Goal: Transaction & Acquisition: Obtain resource

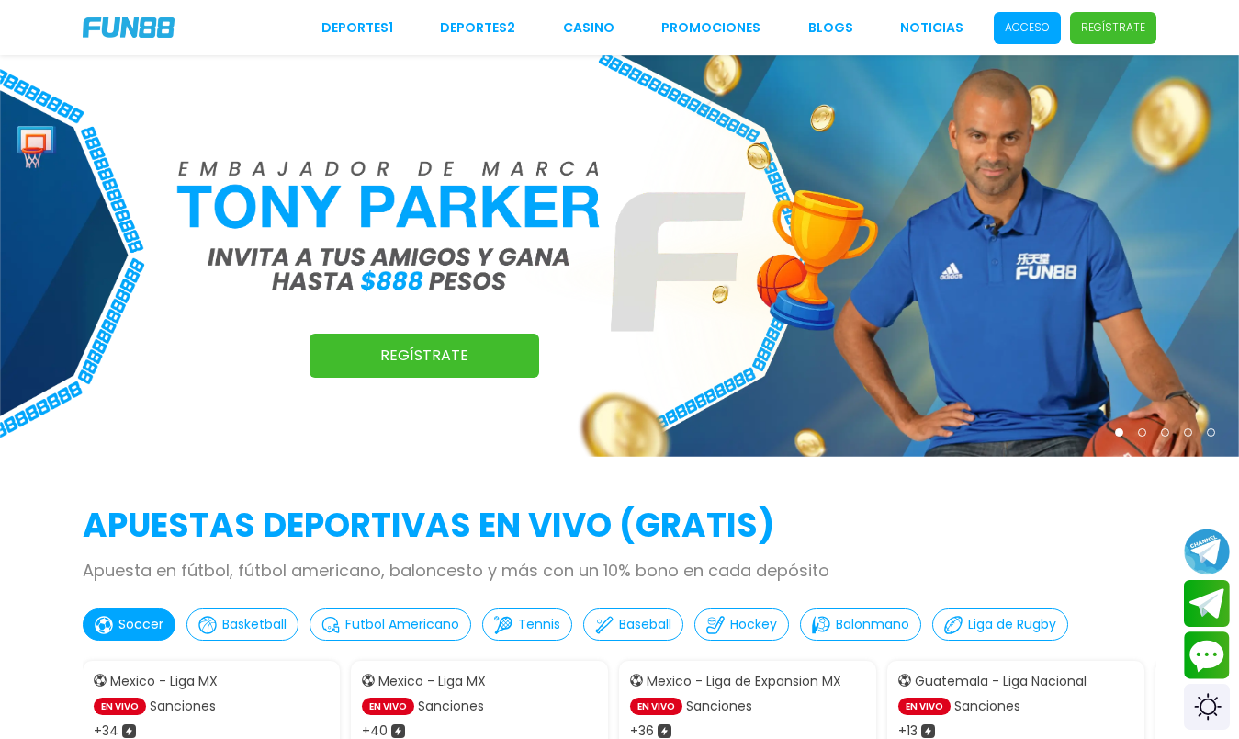
click at [1043, 31] on p "Acceso" at bounding box center [1027, 27] width 45 height 17
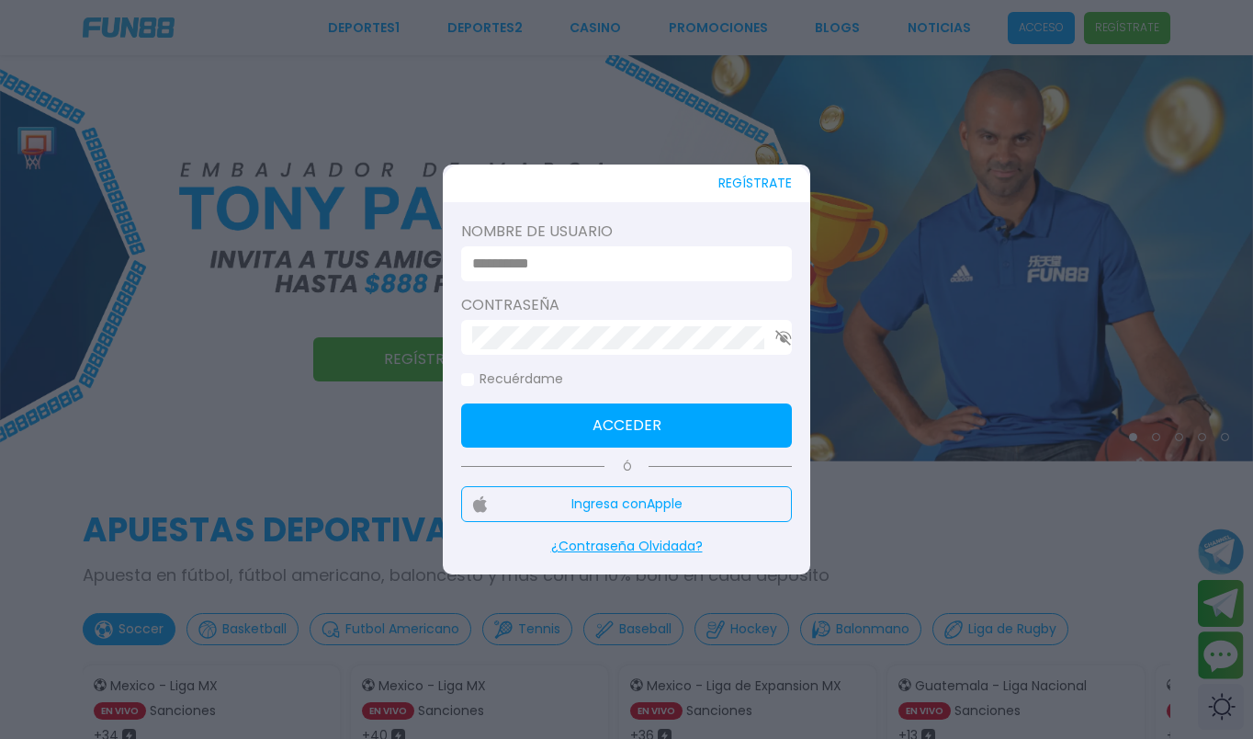
type input "*"
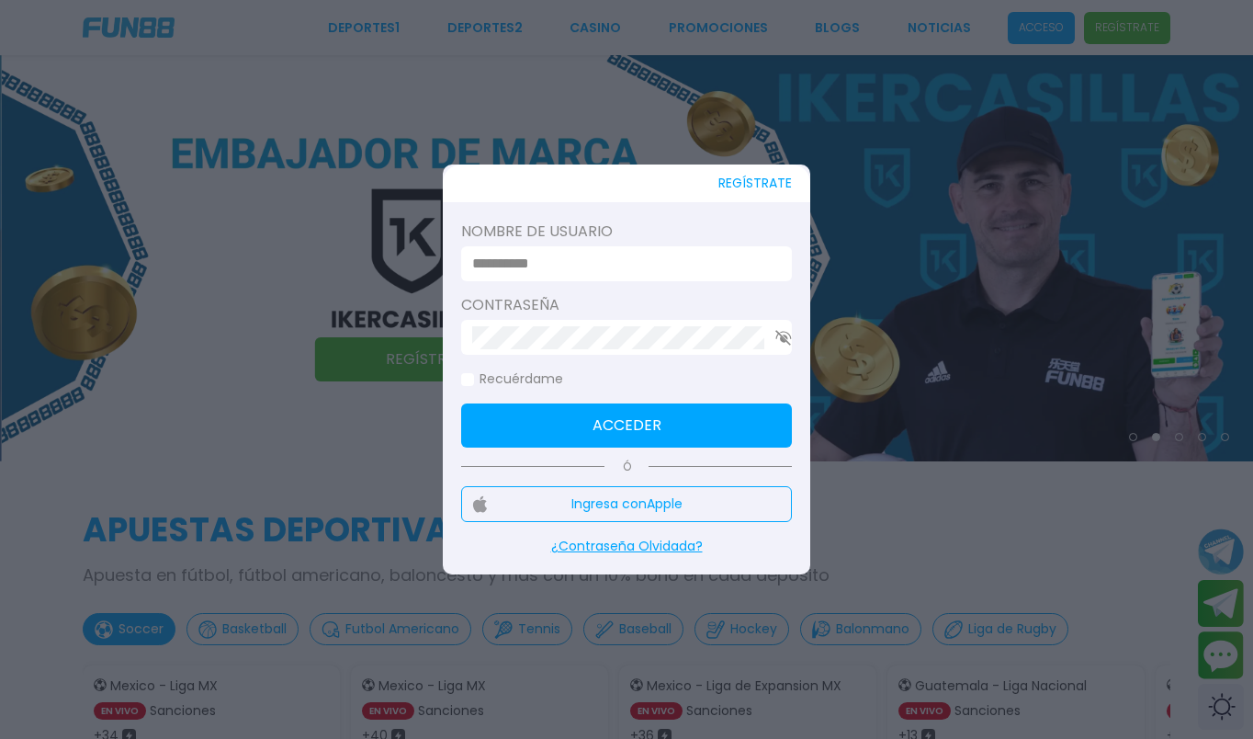
click at [769, 263] on input at bounding box center [621, 264] width 298 height 22
click at [755, 263] on input at bounding box center [621, 264] width 298 height 22
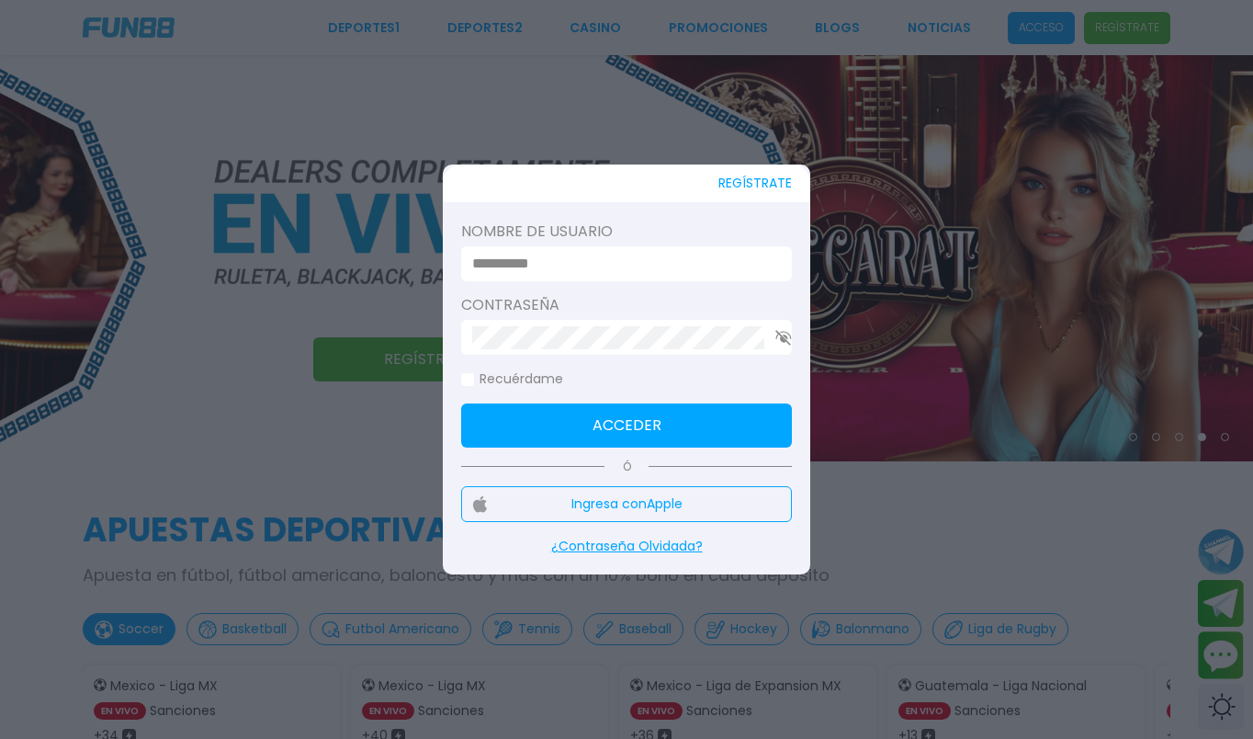
type input "**********"
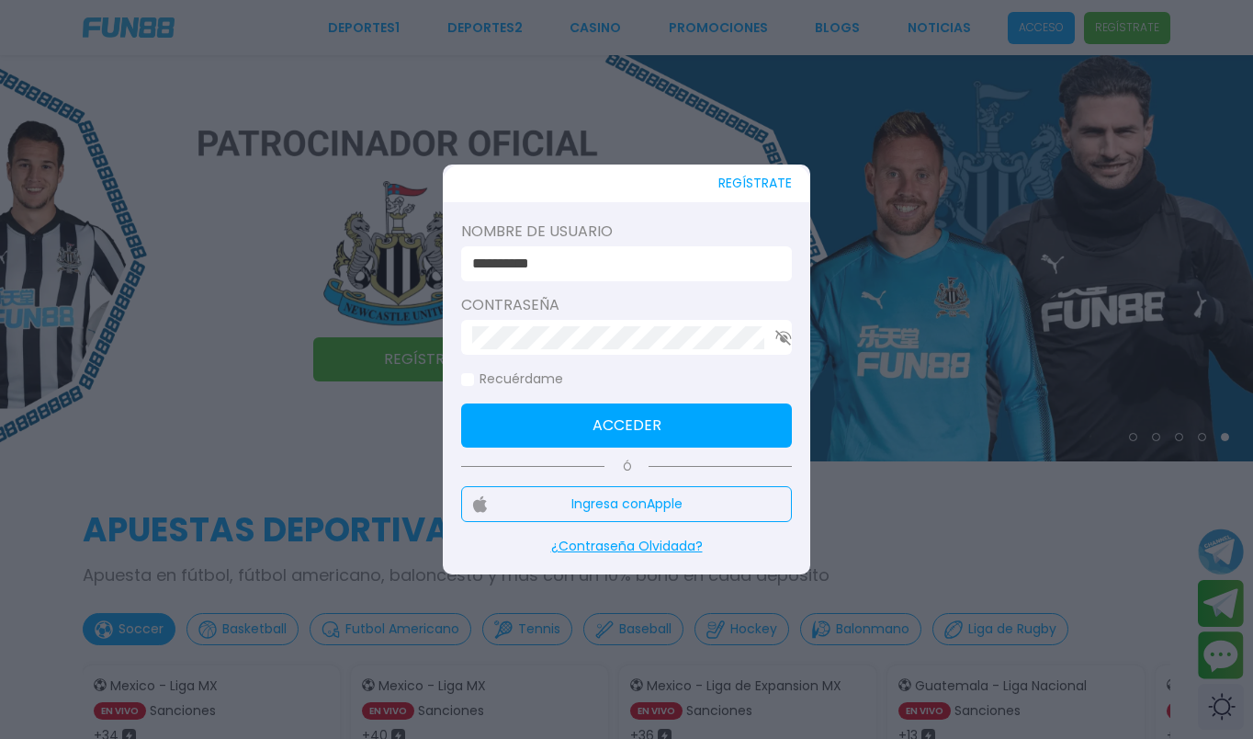
click at [536, 368] on form "**********" at bounding box center [626, 333] width 331 height 227
click at [532, 373] on label "Recuérdame" at bounding box center [512, 378] width 102 height 19
click at [532, 413] on button "Acceder" at bounding box center [626, 425] width 331 height 44
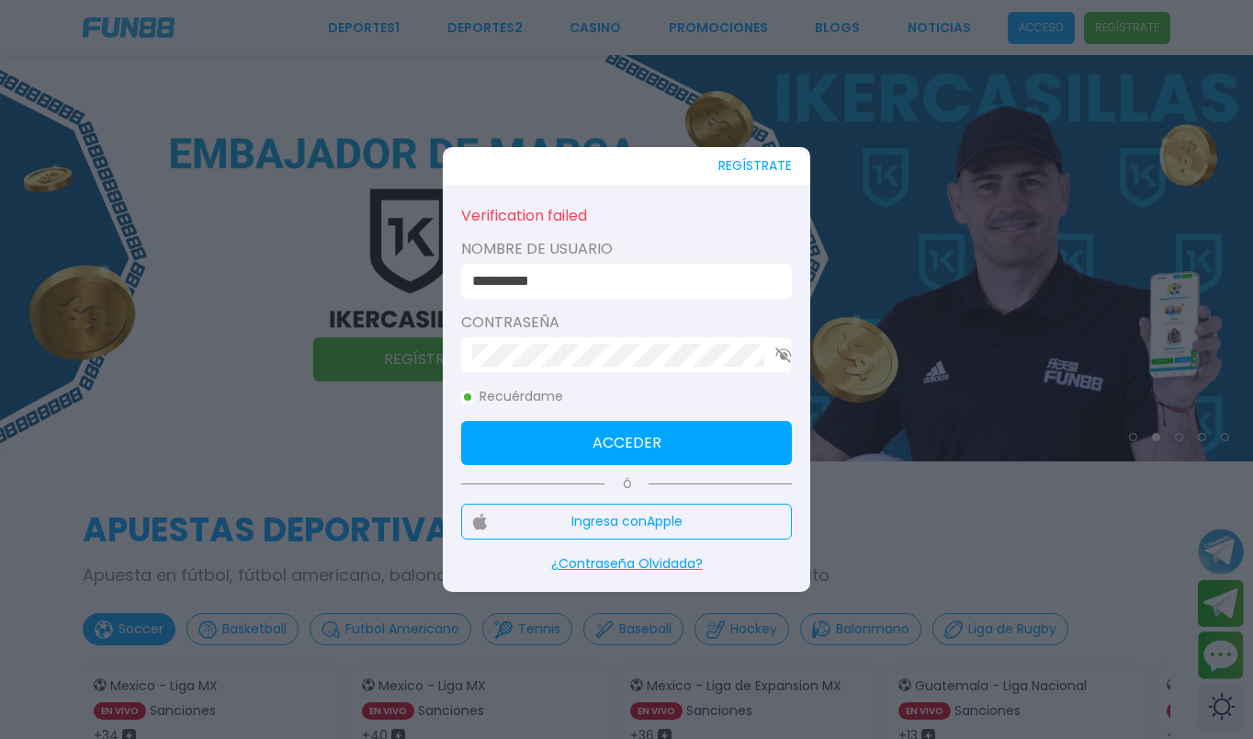
click at [532, 413] on form "**********" at bounding box center [626, 334] width 331 height 262
click at [532, 430] on button "Acceder" at bounding box center [626, 443] width 331 height 44
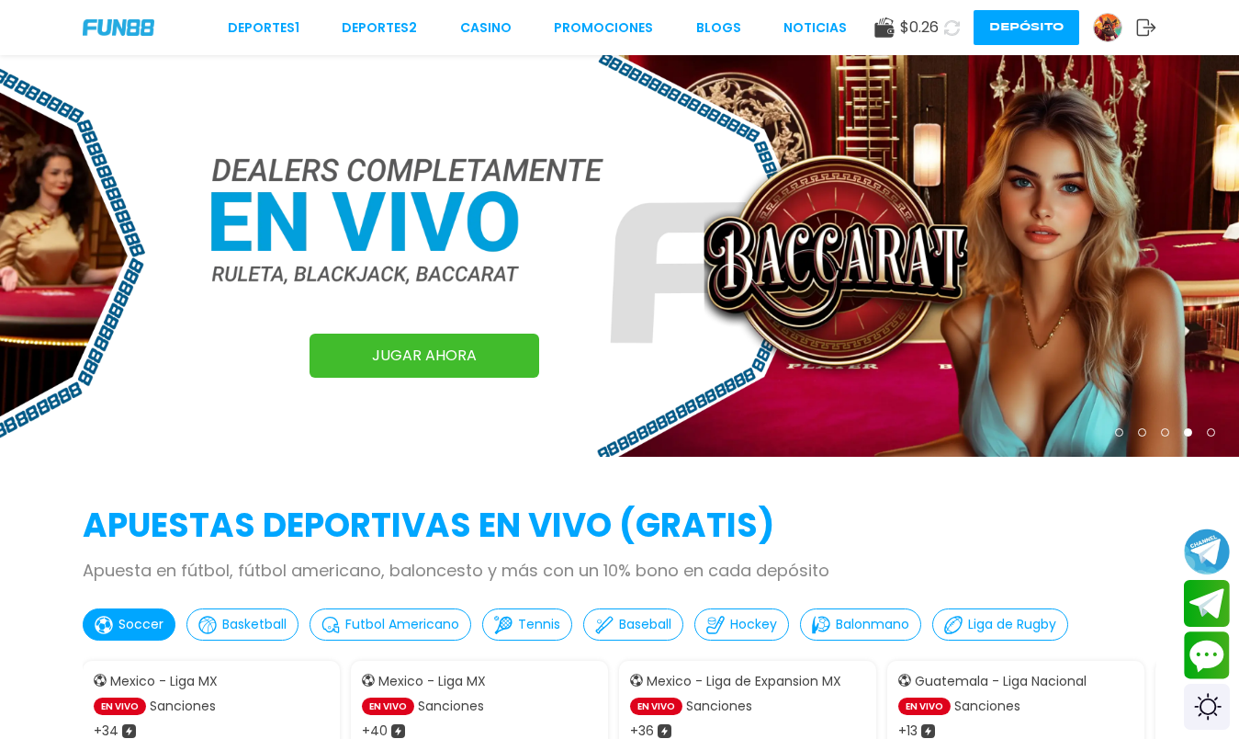
click at [1102, 24] on img at bounding box center [1108, 28] width 28 height 28
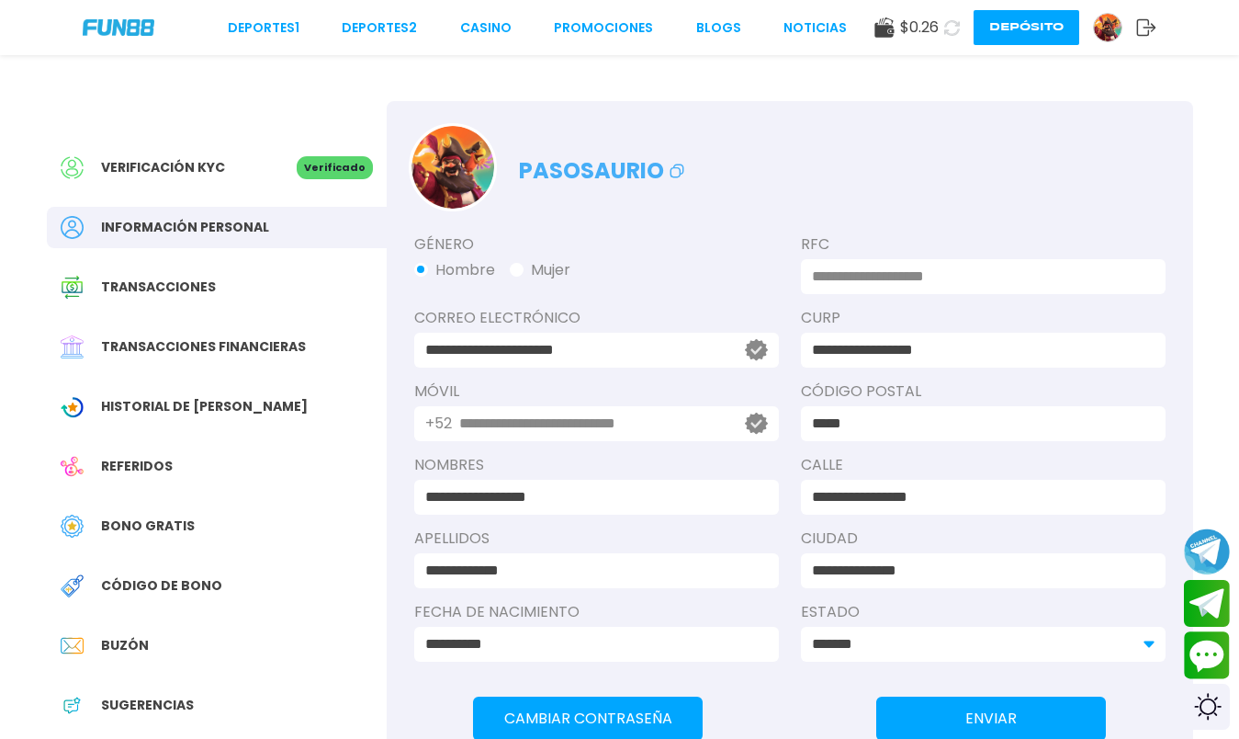
click at [205, 168] on span "Verificación KYC" at bounding box center [163, 167] width 124 height 19
click at [154, 538] on div "Bono Gratis" at bounding box center [217, 525] width 340 height 41
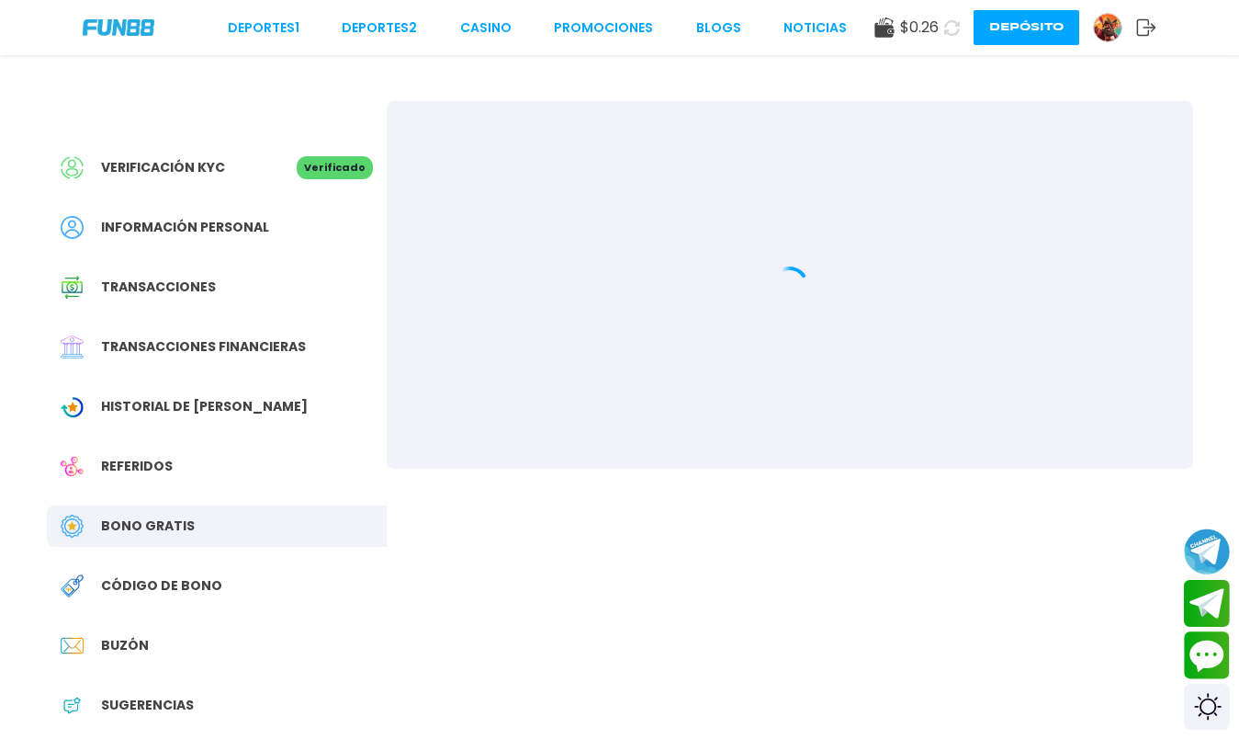
click at [154, 521] on span "Bono Gratis" at bounding box center [148, 525] width 94 height 19
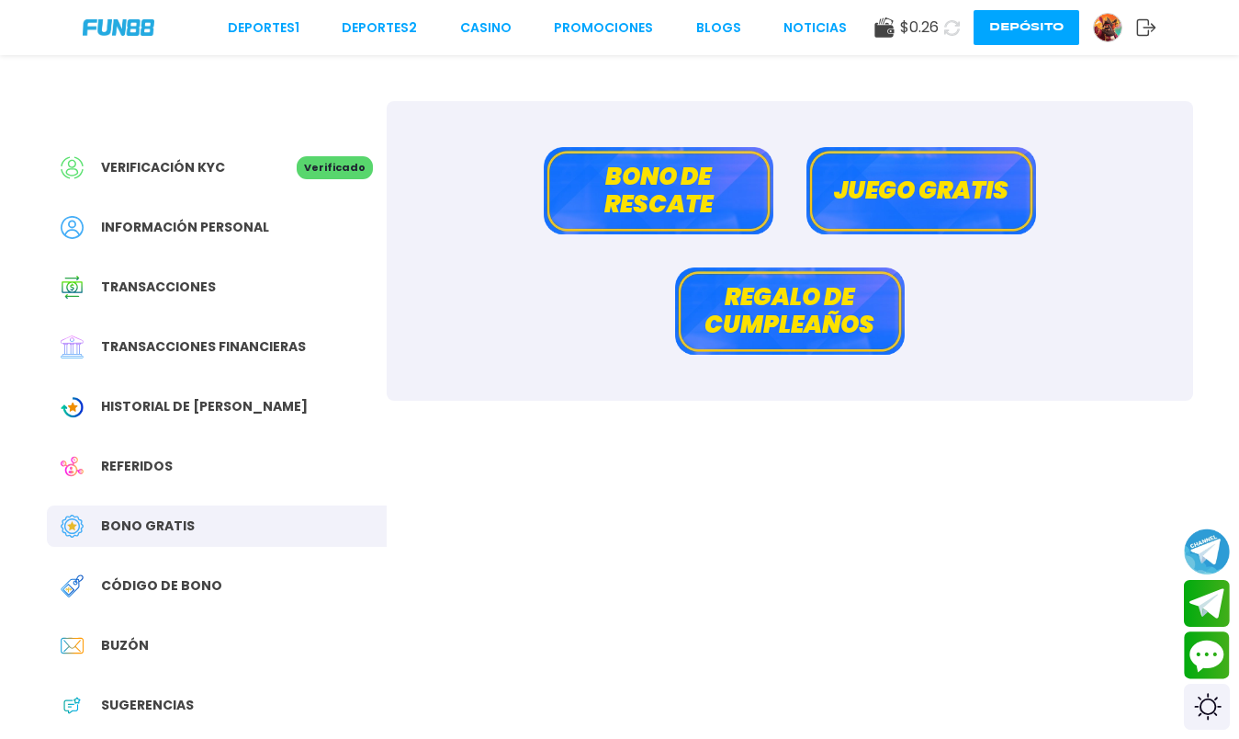
click at [566, 223] on button "Bono de rescate" at bounding box center [659, 190] width 230 height 87
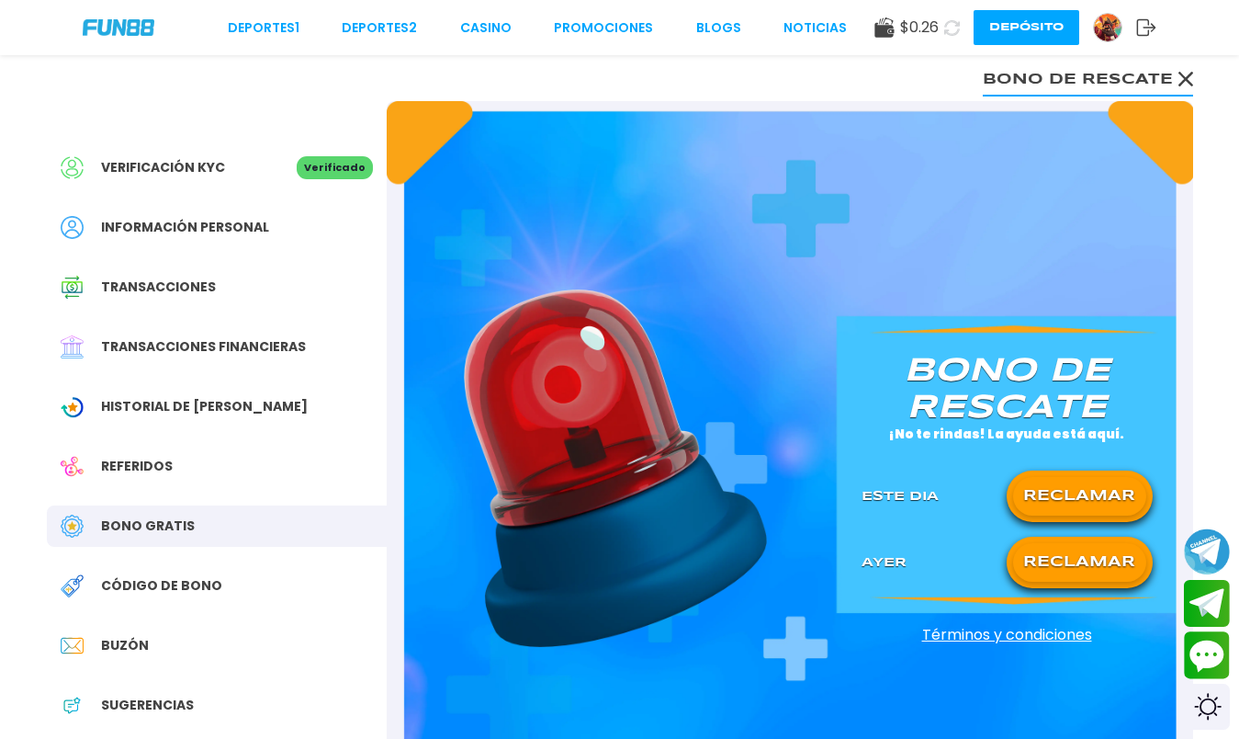
click at [1067, 495] on button "RECLAMAR" at bounding box center [1079, 496] width 133 height 39
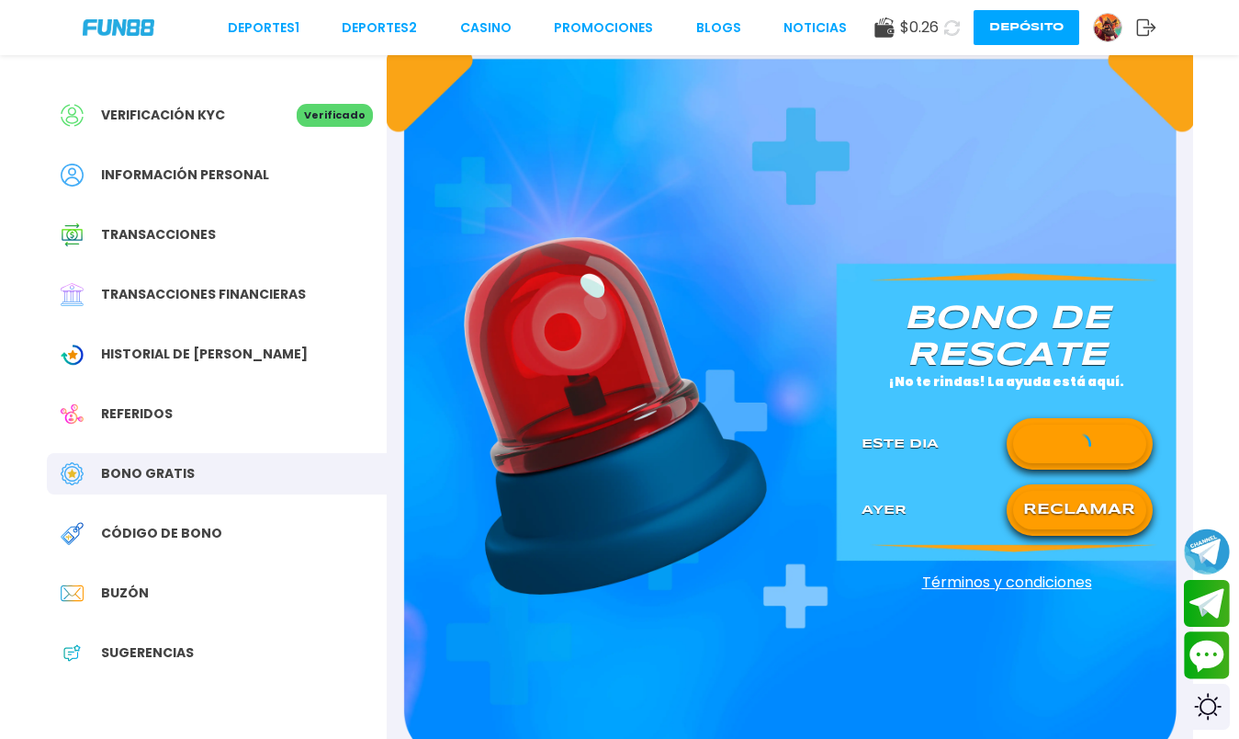
scroll to position [68, 0]
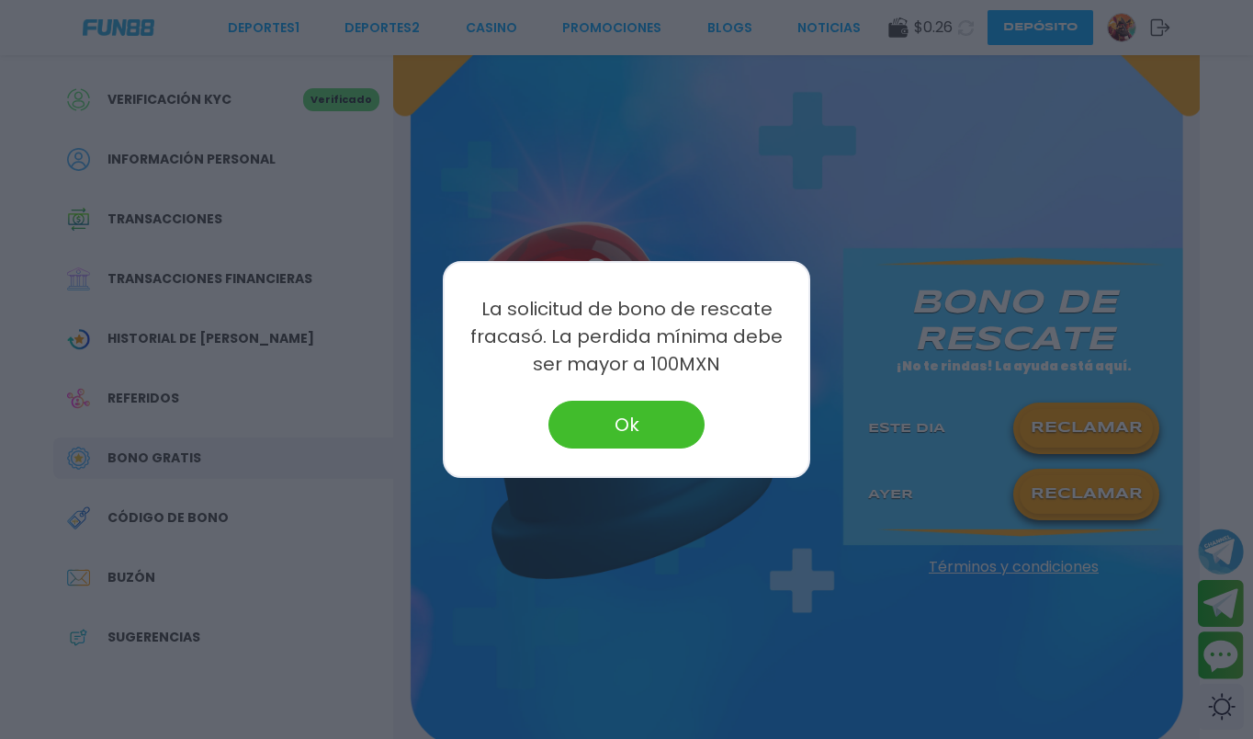
click at [642, 416] on button "Ok" at bounding box center [626, 424] width 156 height 48
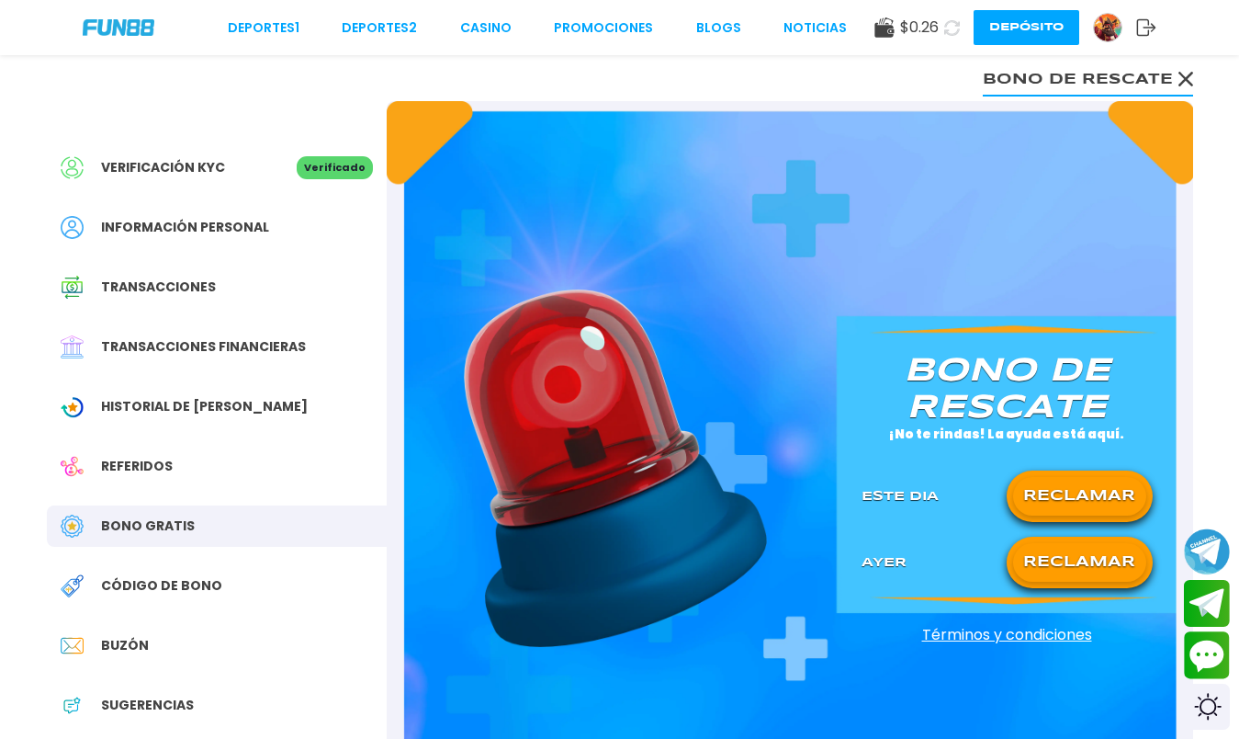
scroll to position [0, 0]
click at [1184, 75] on icon at bounding box center [1185, 79] width 15 height 15
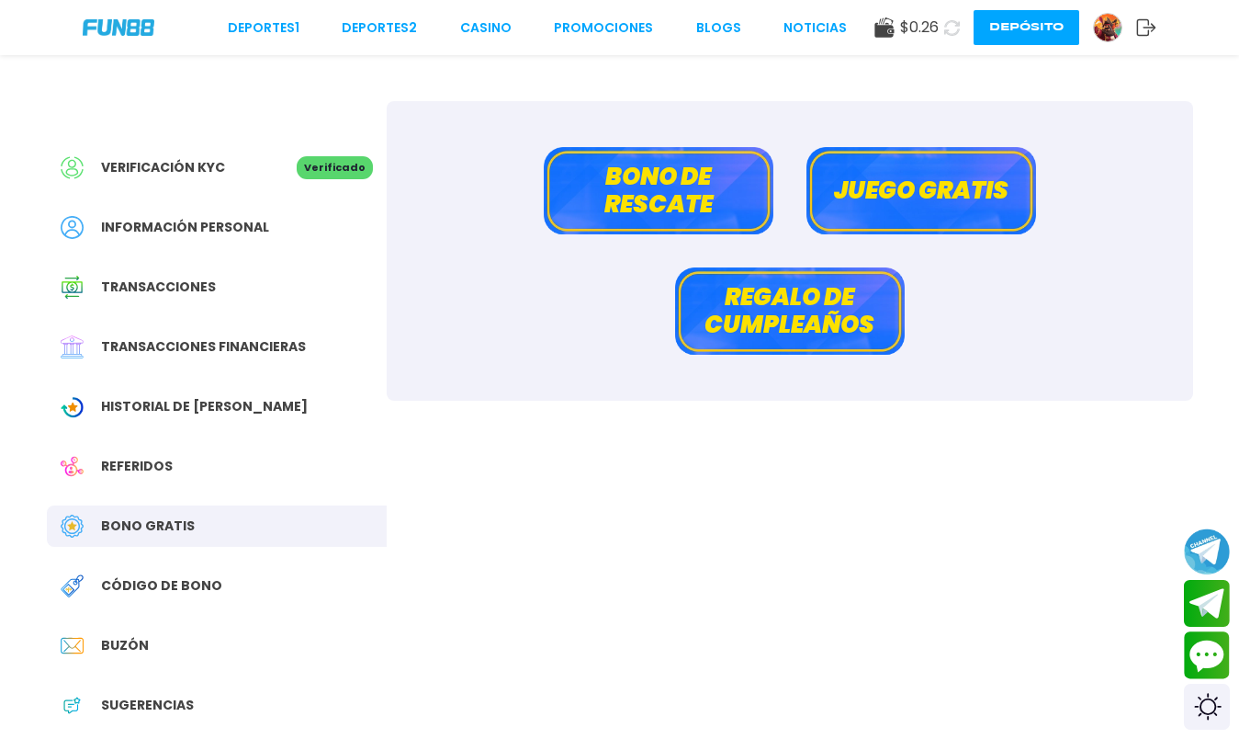
click at [937, 212] on button "Juego gratis" at bounding box center [921, 190] width 230 height 87
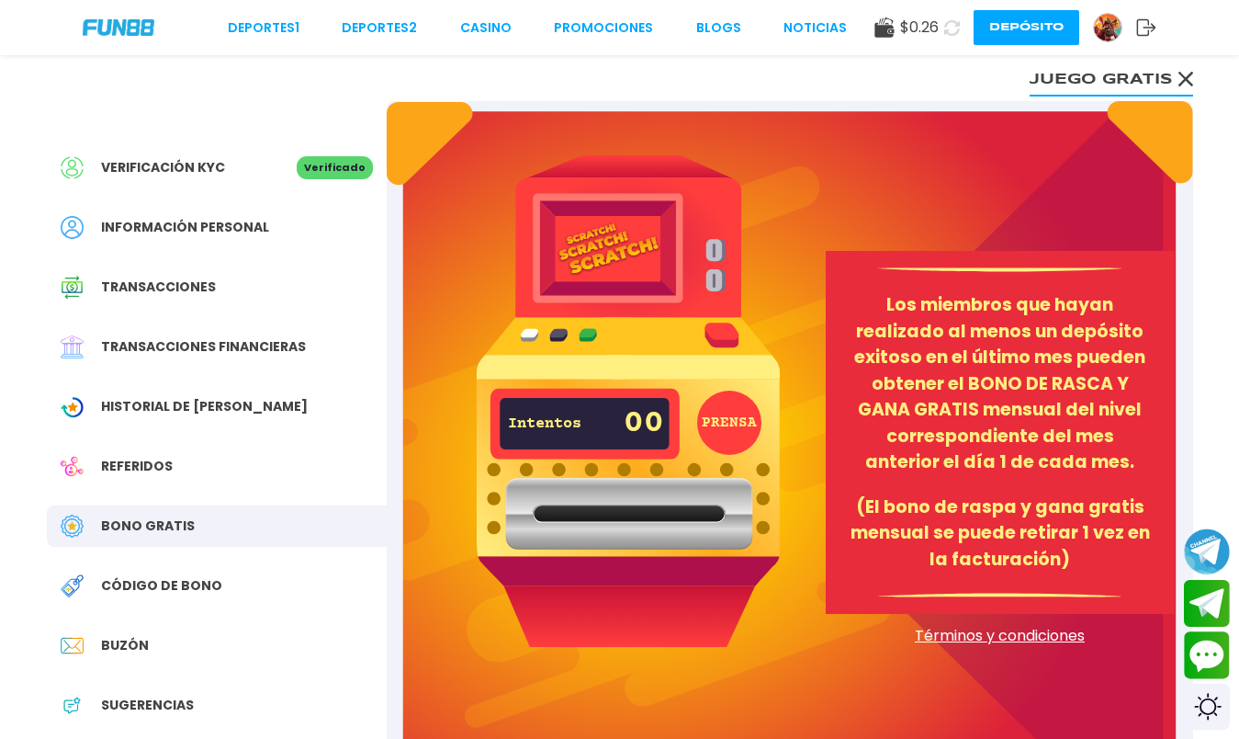
click at [939, 539] on p "(El bono de raspa y gana gratis mensual se puede retirar 1 vez en la facturació…" at bounding box center [1000, 533] width 305 height 79
click at [652, 345] on img at bounding box center [628, 400] width 303 height 491
click at [714, 338] on img at bounding box center [628, 400] width 303 height 491
click at [725, 396] on button "PRENSA" at bounding box center [729, 422] width 64 height 64
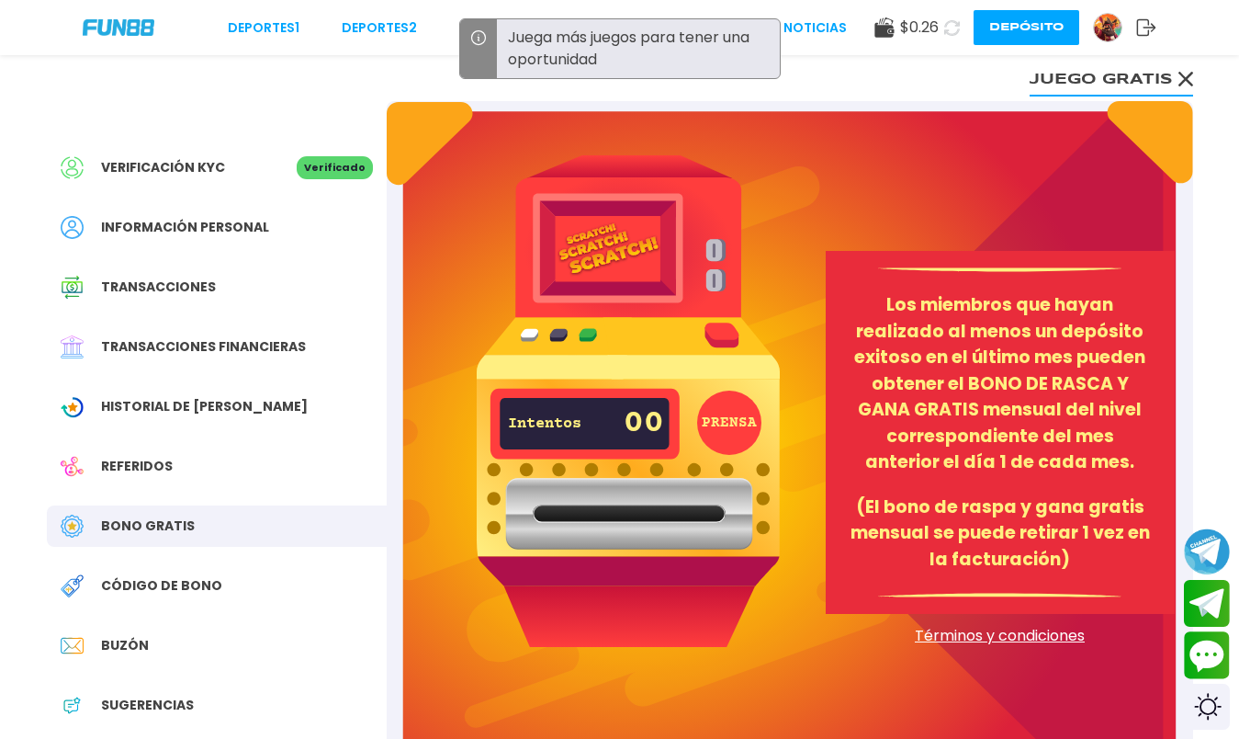
click at [725, 407] on button "PRENSA" at bounding box center [729, 422] width 64 height 64
click at [882, 494] on div "Los miembros que hayan realizado al menos un depósito exitoso en el último mes …" at bounding box center [1000, 432] width 349 height 363
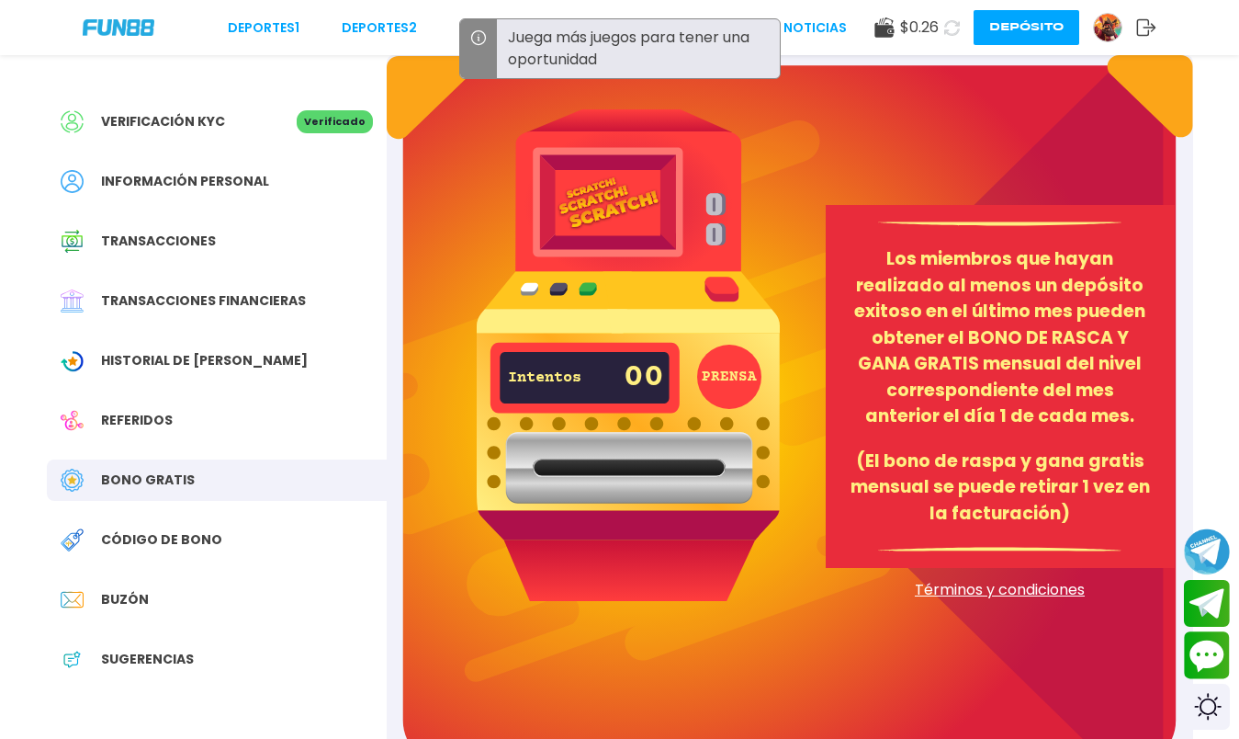
click at [716, 410] on img at bounding box center [628, 354] width 303 height 491
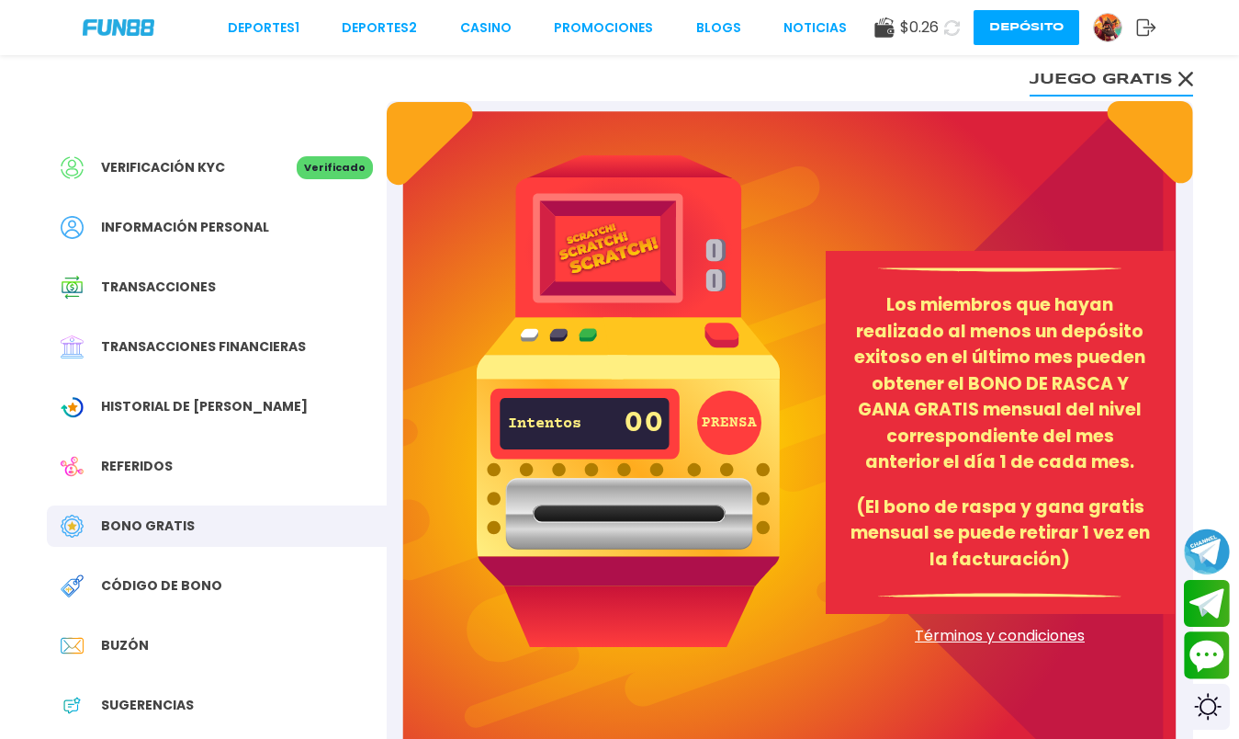
click at [661, 375] on img at bounding box center [628, 400] width 303 height 491
click at [1181, 81] on icon at bounding box center [1185, 79] width 15 height 15
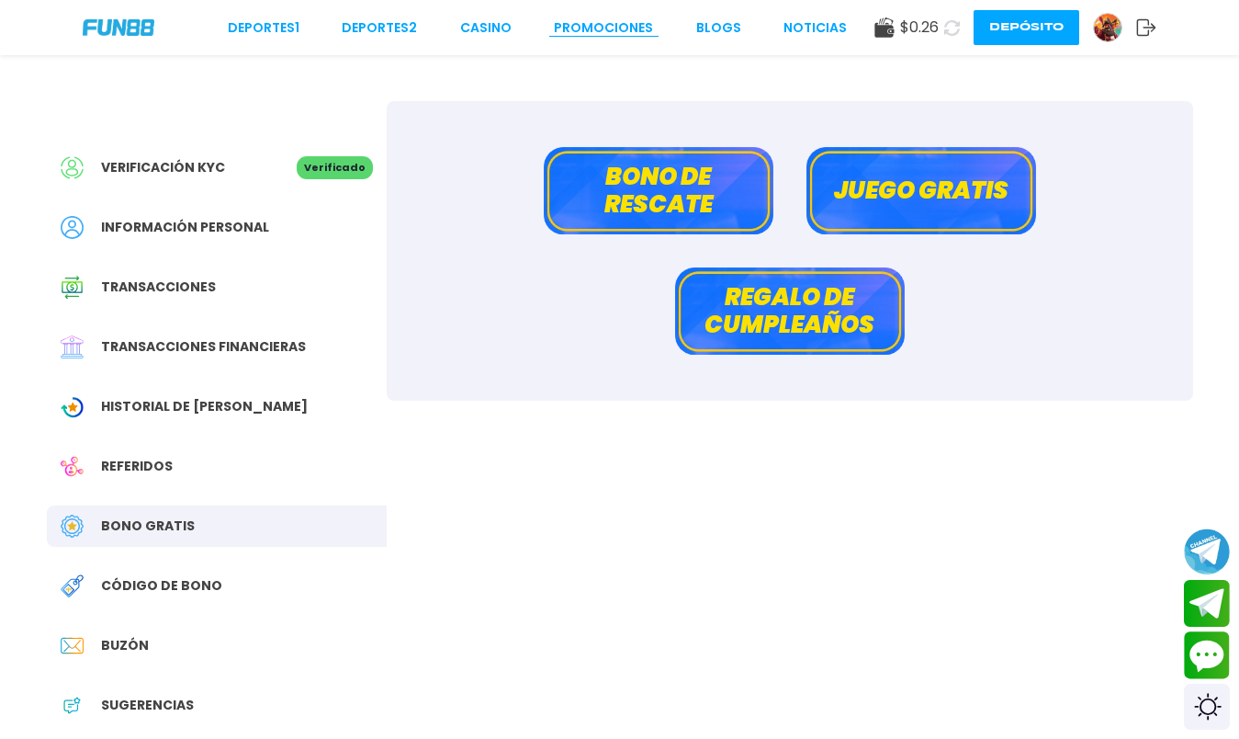
click at [617, 23] on link "Promociones" at bounding box center [603, 27] width 99 height 19
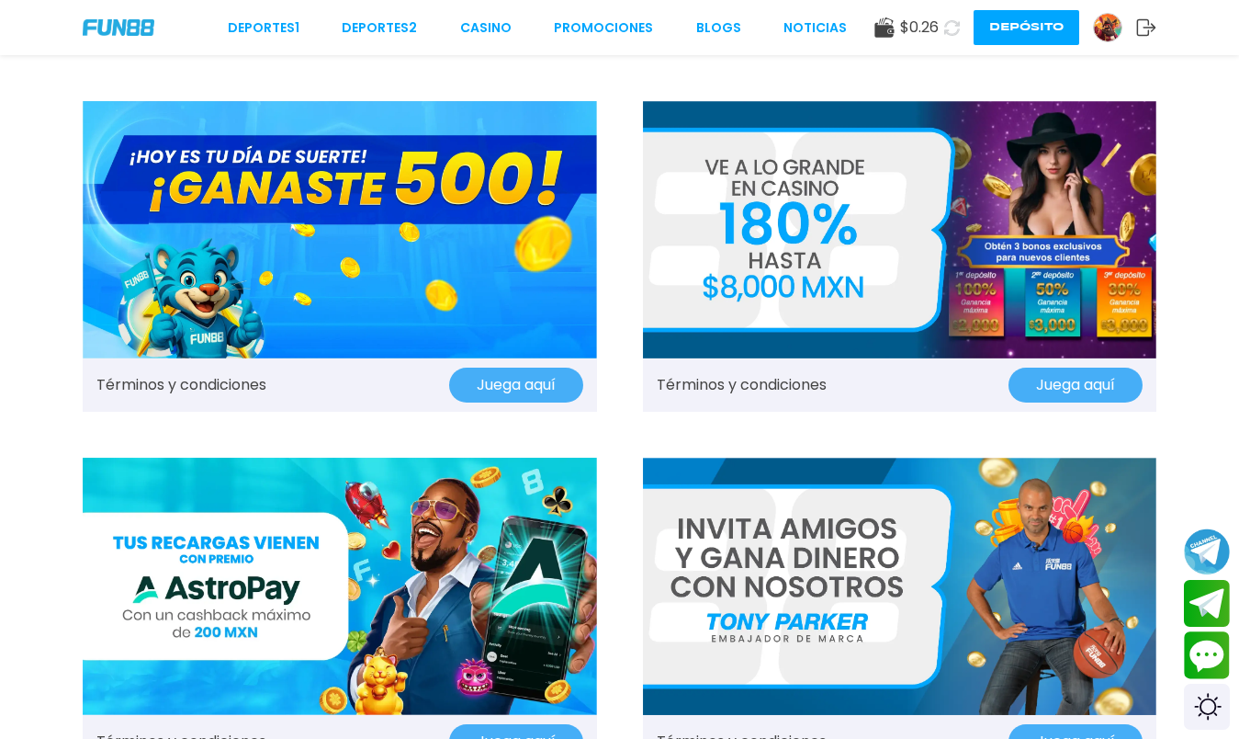
click at [349, 208] on img at bounding box center [340, 229] width 514 height 257
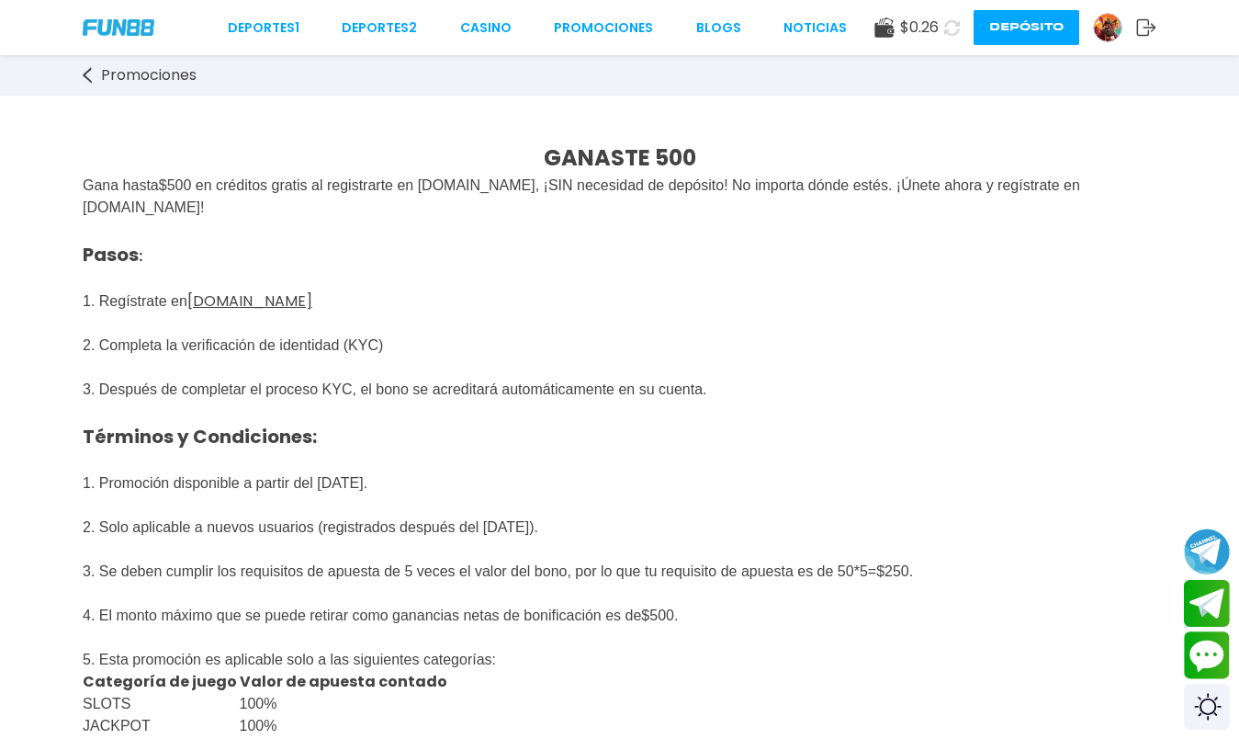
click at [101, 72] on span "Promociones" at bounding box center [149, 75] width 96 height 22
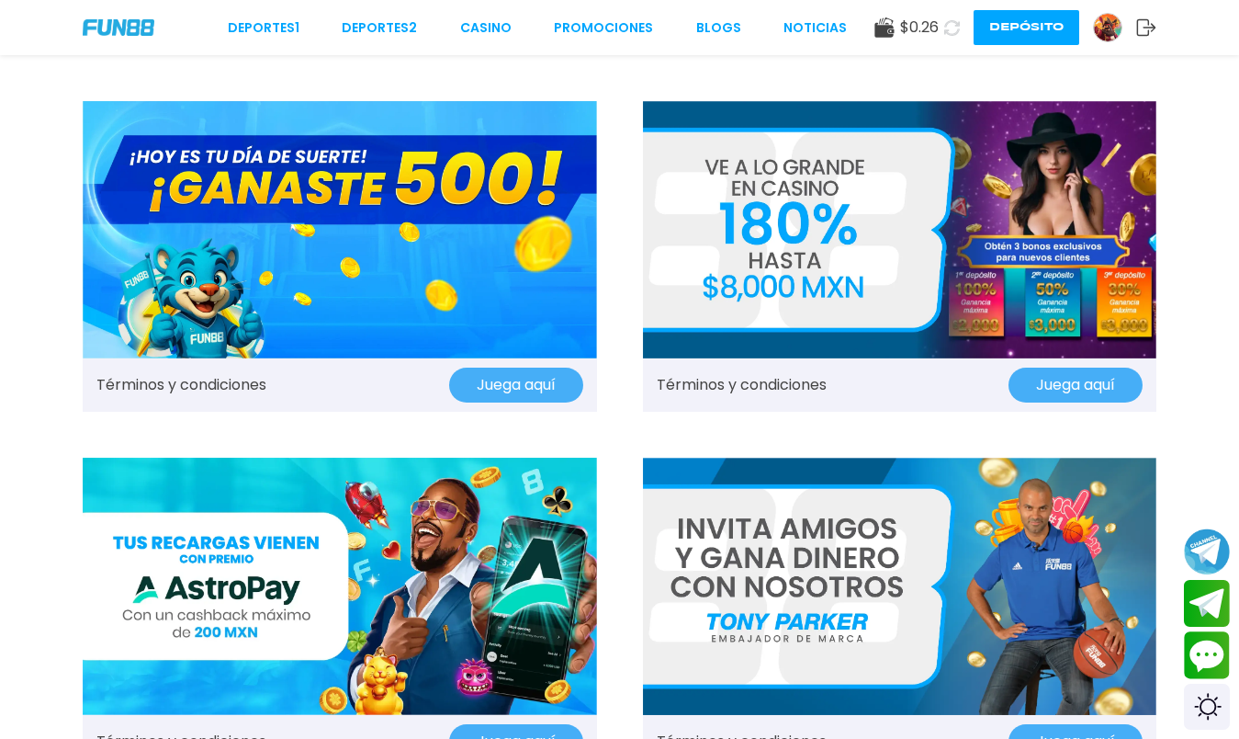
click at [749, 331] on img at bounding box center [900, 229] width 514 height 257
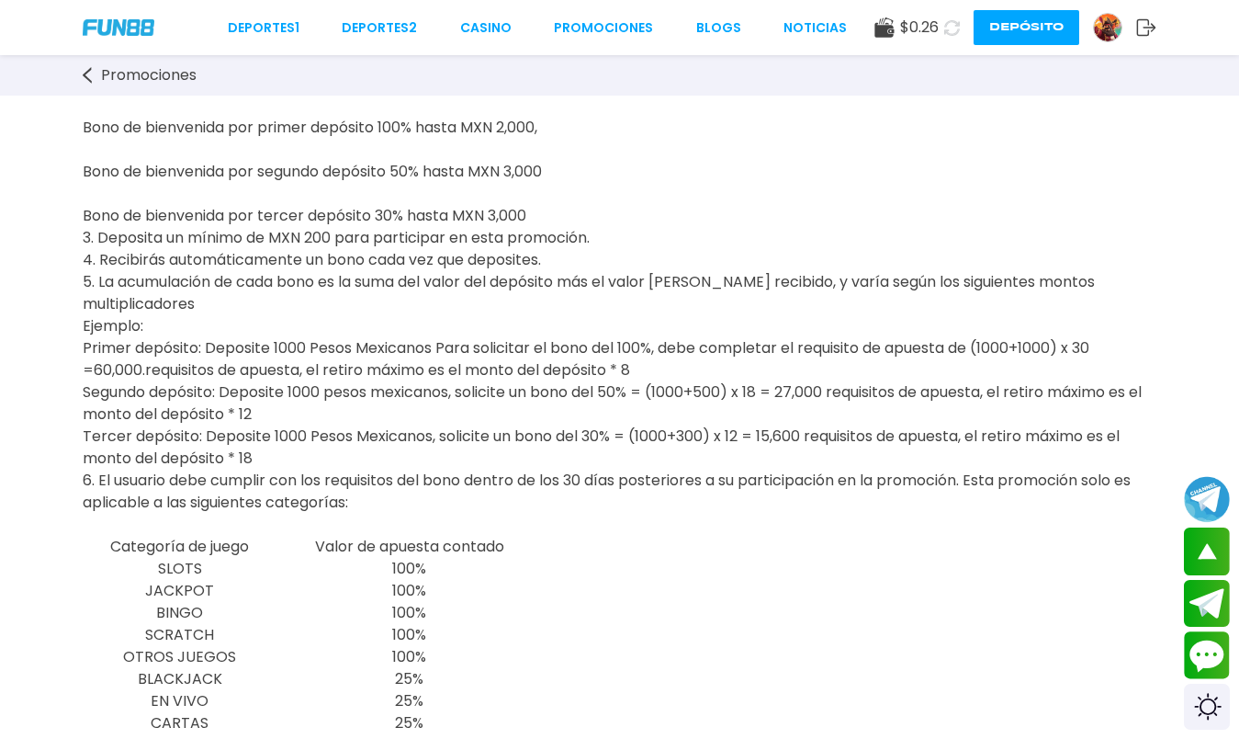
scroll to position [489, 0]
